Goal: Use online tool/utility: Utilize a website feature to perform a specific function

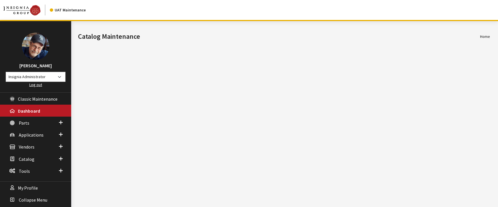
scroll to position [21, 0]
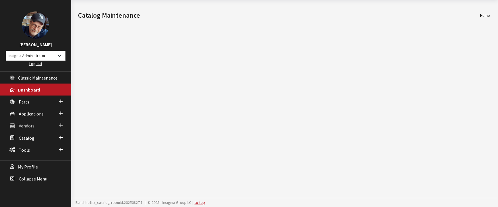
click at [27, 126] on span "Vendors" at bounding box center [27, 126] width 16 height 6
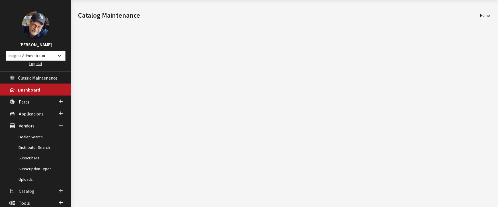
click at [30, 191] on span "Catalog" at bounding box center [27, 191] width 16 height 6
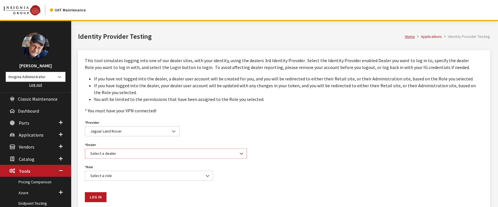
click at [128, 152] on span "Select a dealer" at bounding box center [166, 153] width 155 height 6
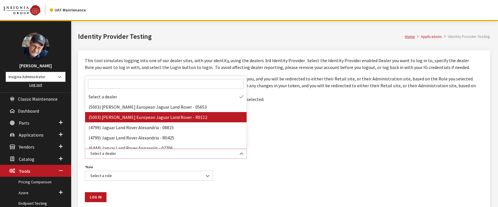
select select "R0112"
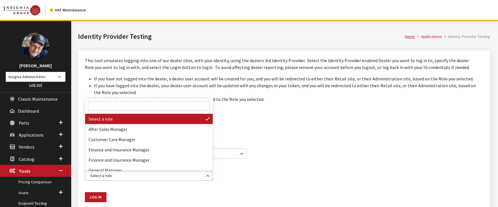
click at [134, 175] on span "Select a role" at bounding box center [149, 176] width 121 height 6
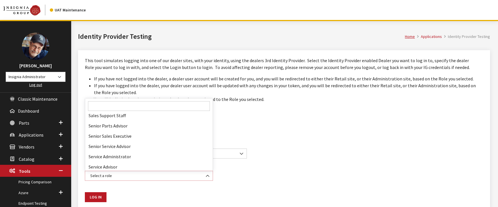
scroll to position [188, 0]
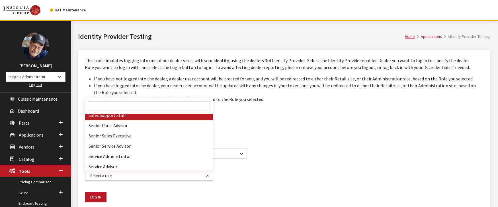
select select "SLSSUP"
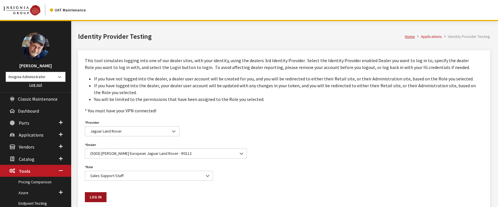
click at [100, 200] on button "Log In" at bounding box center [96, 197] width 22 height 10
